Goal: Understand process/instructions: Learn how to perform a task or action

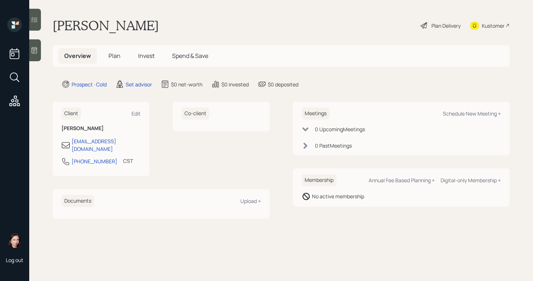
click at [424, 24] on icon at bounding box center [423, 25] width 7 height 7
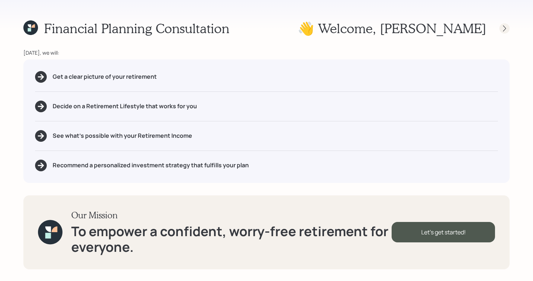
click at [503, 29] on icon at bounding box center [504, 28] width 7 height 7
